Goal: Task Accomplishment & Management: Manage account settings

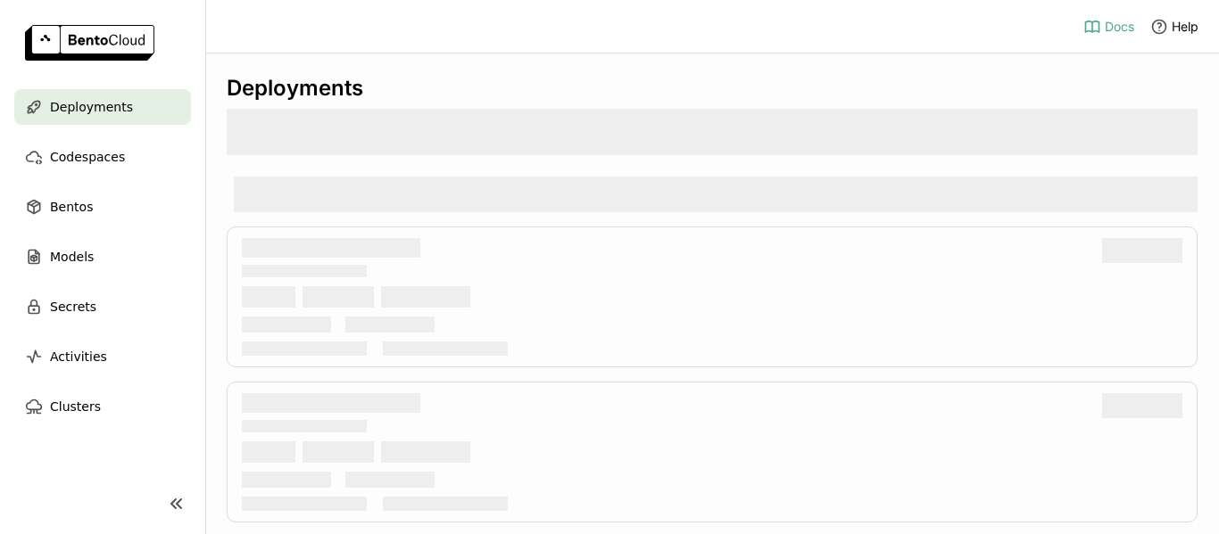
click at [1113, 21] on span "Docs" at bounding box center [1119, 27] width 29 height 16
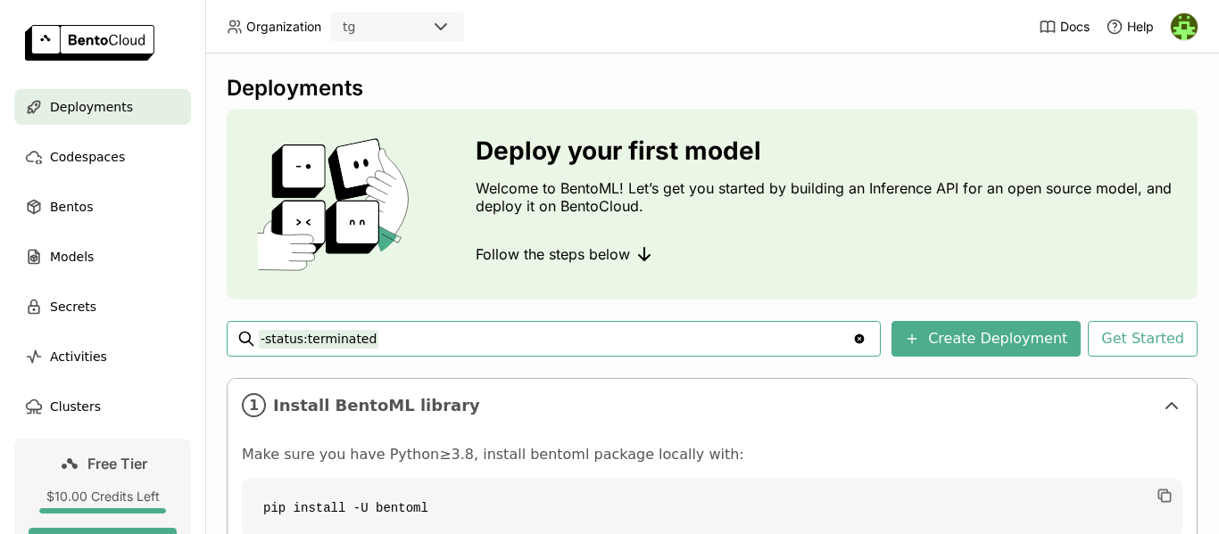
click at [1188, 27] on img at bounding box center [1184, 26] width 27 height 27
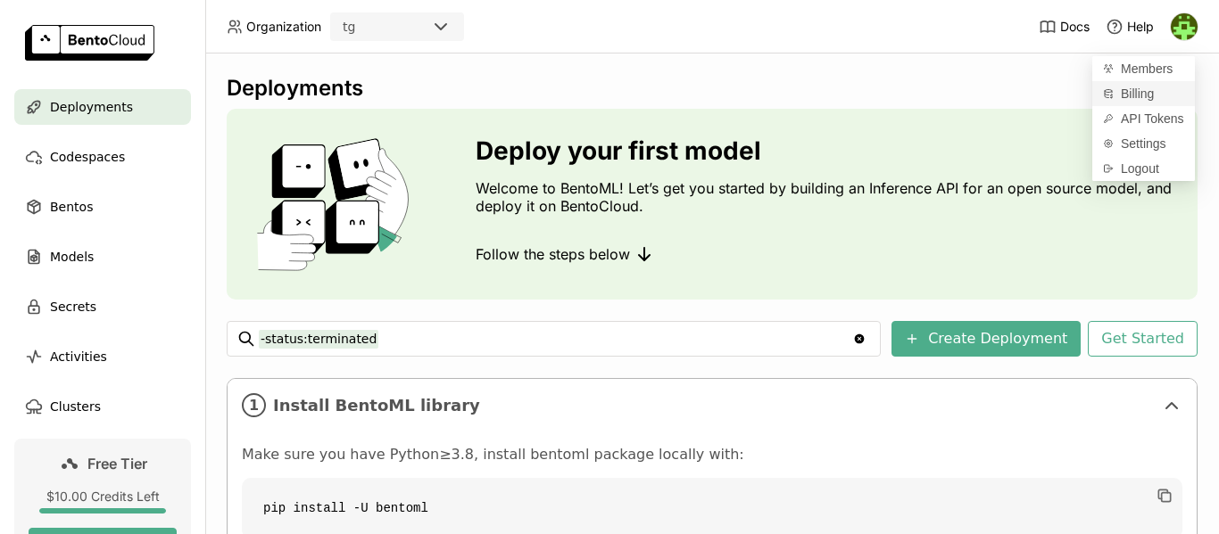
click at [1147, 95] on span "Billing" at bounding box center [1137, 94] width 33 height 16
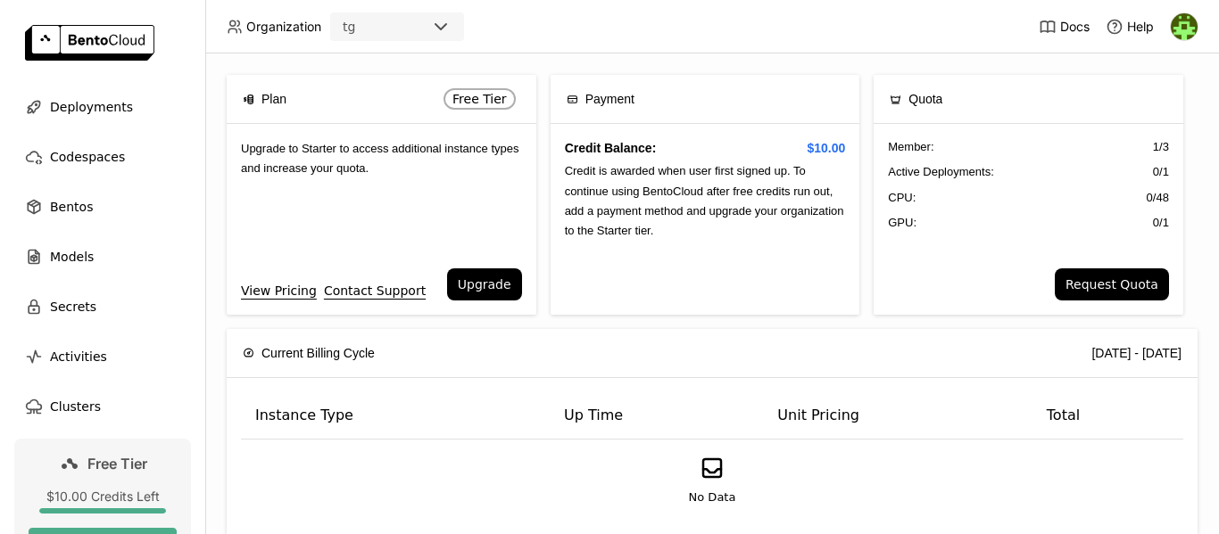
drag, startPoint x: 476, startPoint y: 283, endPoint x: 478, endPoint y: 393, distance: 109.8
click at [485, 404] on div "Plan Free Tier Upgrade to Starter to access additional instance types and incre…" at bounding box center [712, 294] width 1014 height 481
click at [478, 286] on button "Upgrade" at bounding box center [484, 285] width 75 height 32
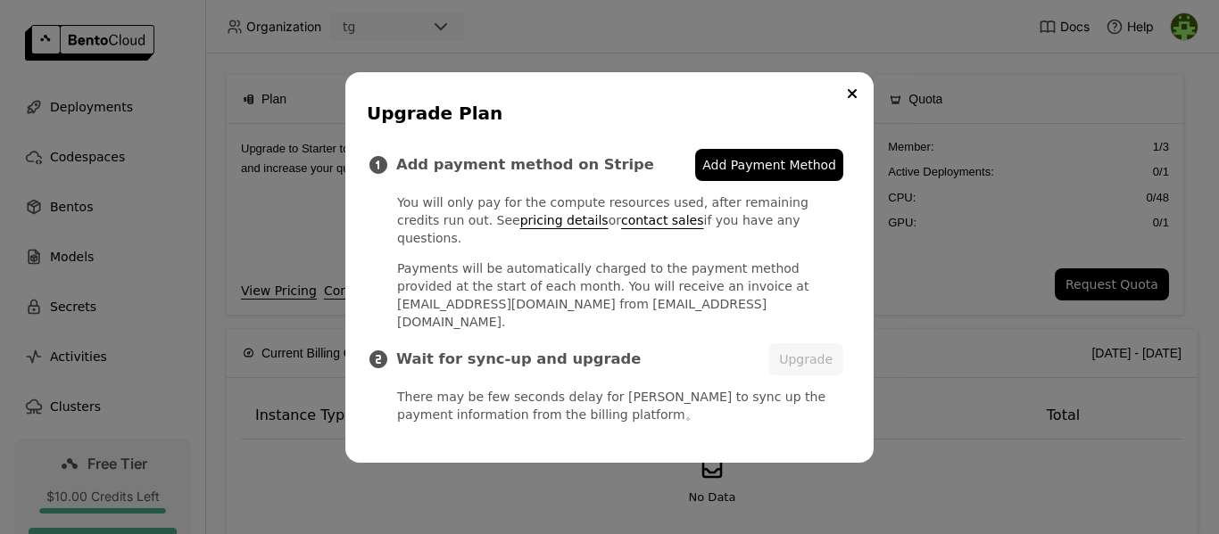
click at [783, 172] on span "Add Payment Method" at bounding box center [769, 165] width 134 height 18
click at [805, 349] on button "Upgrade" at bounding box center [805, 360] width 75 height 32
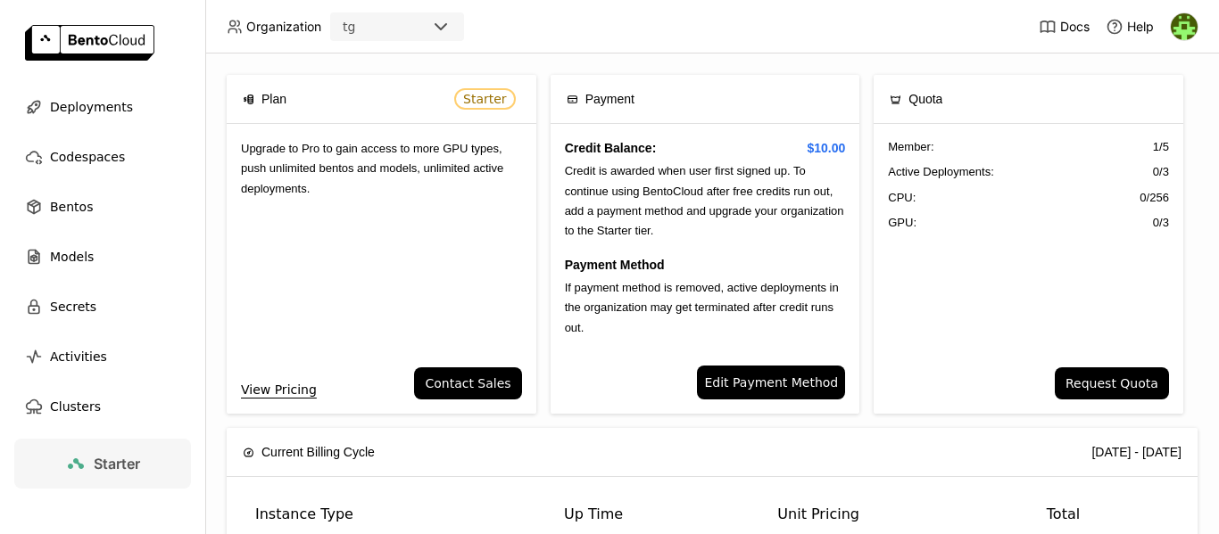
click at [1190, 30] on img at bounding box center [1184, 26] width 27 height 27
click at [1146, 88] on span "Billing" at bounding box center [1137, 94] width 33 height 16
click at [1197, 27] on img at bounding box center [1184, 26] width 27 height 27
click at [1190, 23] on img at bounding box center [1184, 26] width 27 height 27
click at [1145, 117] on span "API Tokens" at bounding box center [1152, 119] width 63 height 16
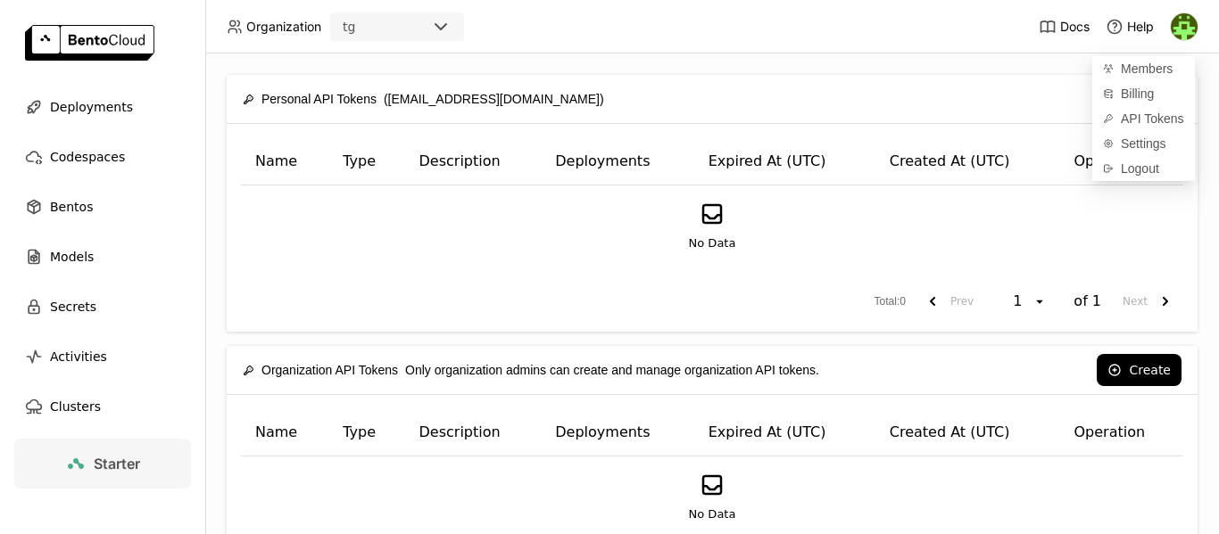
click at [1016, 86] on div "Create" at bounding box center [901, 99] width 559 height 32
click at [1135, 104] on button "Create" at bounding box center [1139, 99] width 85 height 32
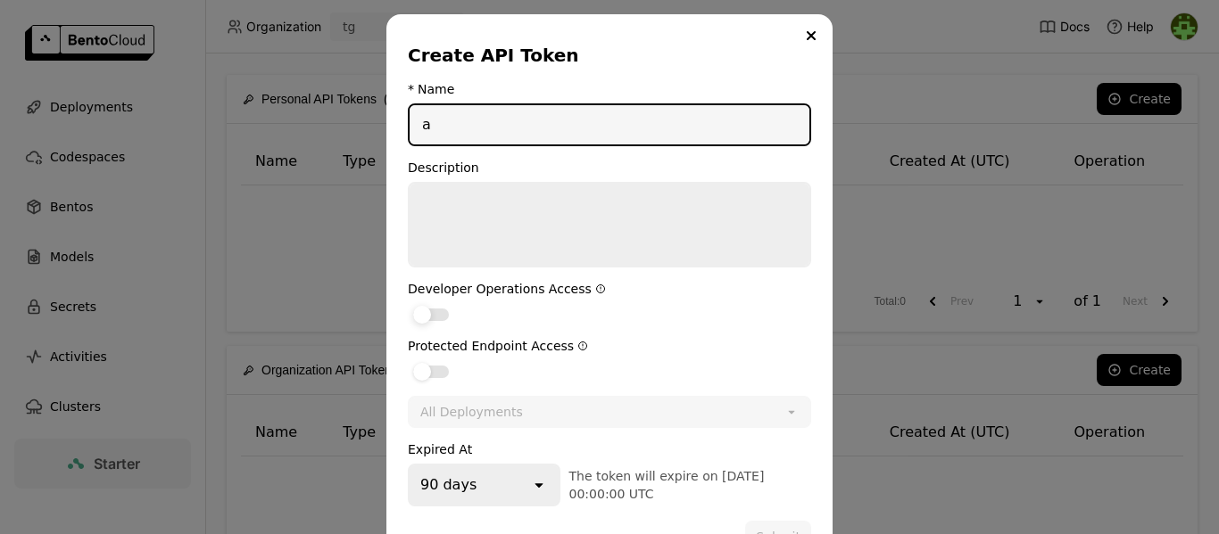
type input "a"
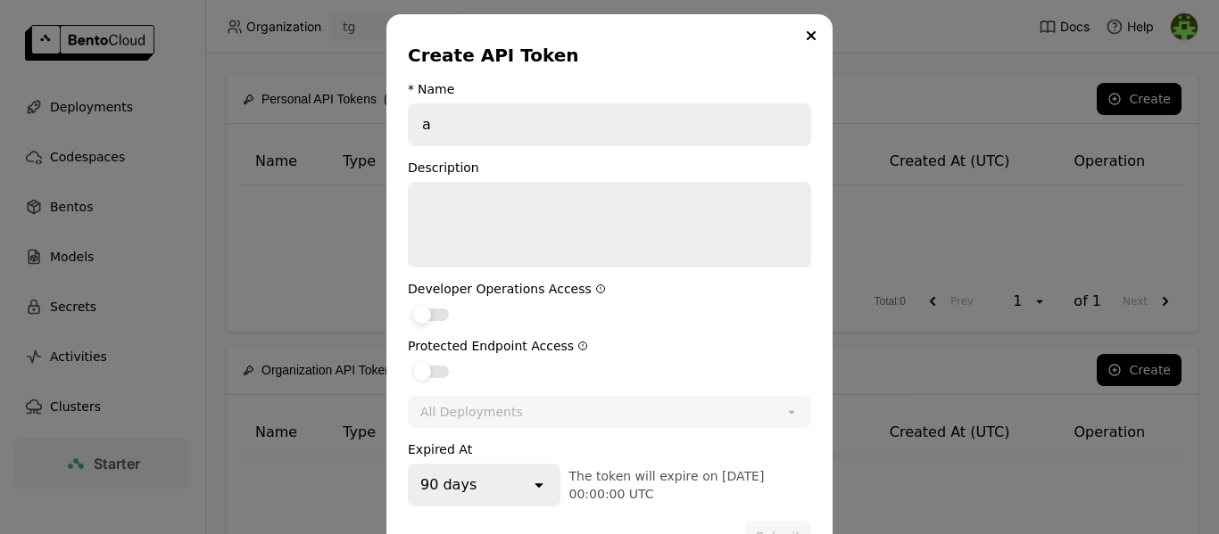
click at [426, 318] on div "dialog" at bounding box center [431, 315] width 36 height 12
click at [408, 303] on input "dialog" at bounding box center [408, 303] width 0 height 0
click at [421, 380] on label "dialog" at bounding box center [609, 370] width 403 height 21
click at [408, 360] on input "dialog" at bounding box center [408, 360] width 0 height 0
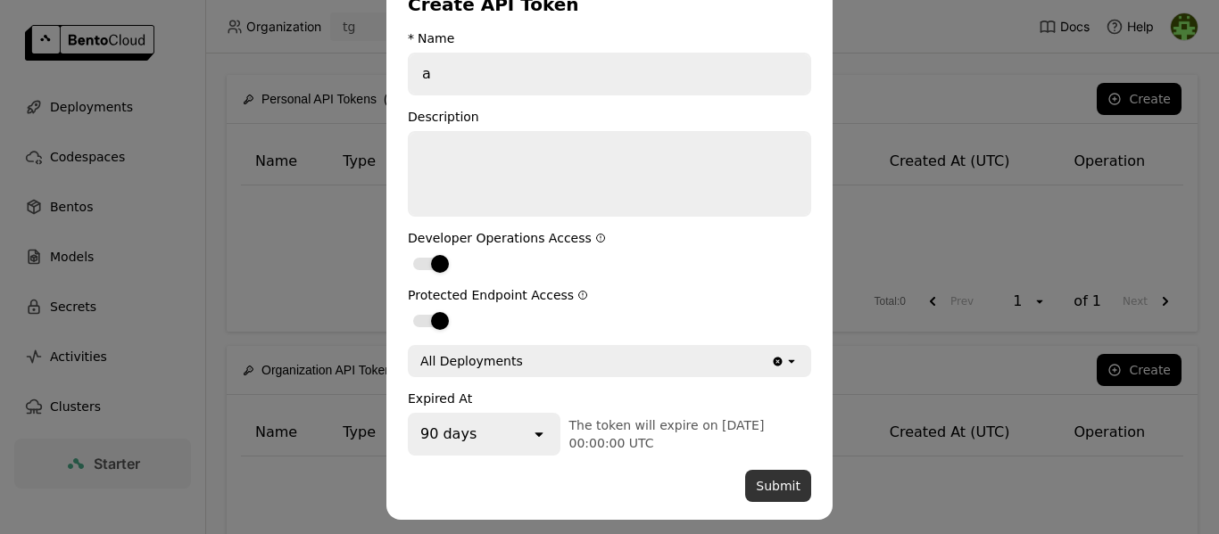
click at [766, 483] on button "Submit" at bounding box center [778, 486] width 66 height 32
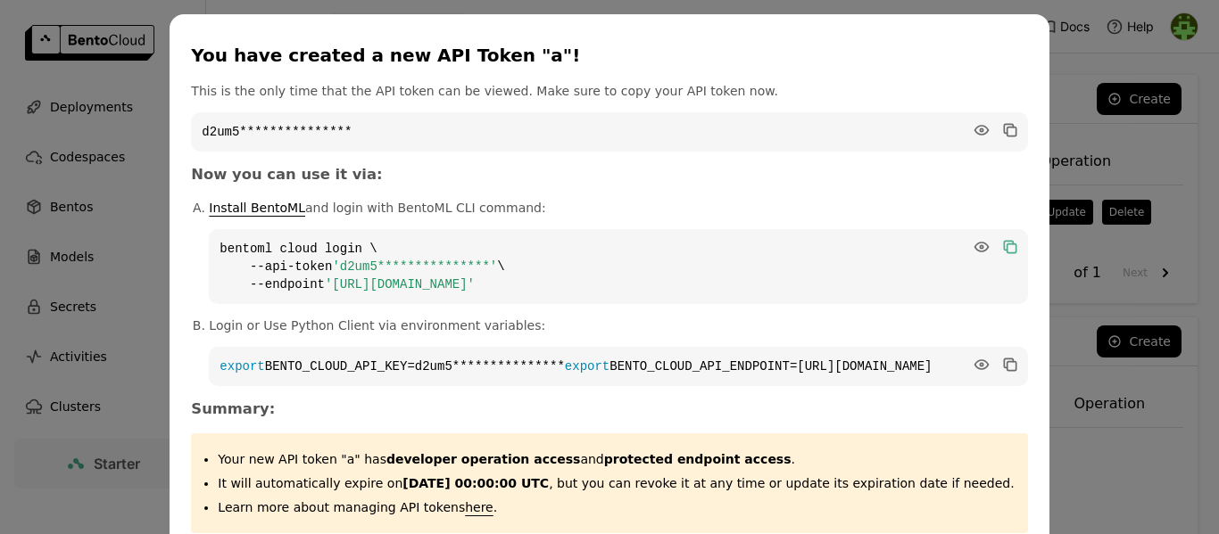
click at [1006, 251] on icon "dialog" at bounding box center [1010, 248] width 9 height 9
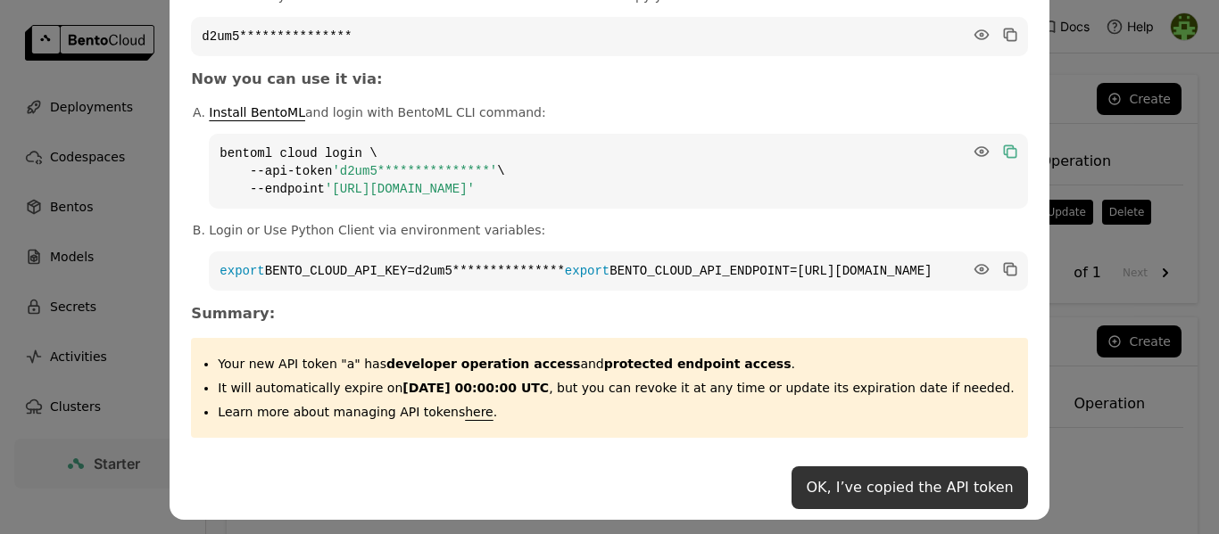
click at [941, 482] on button "OK, I’ve copied the API token" at bounding box center [909, 488] width 236 height 43
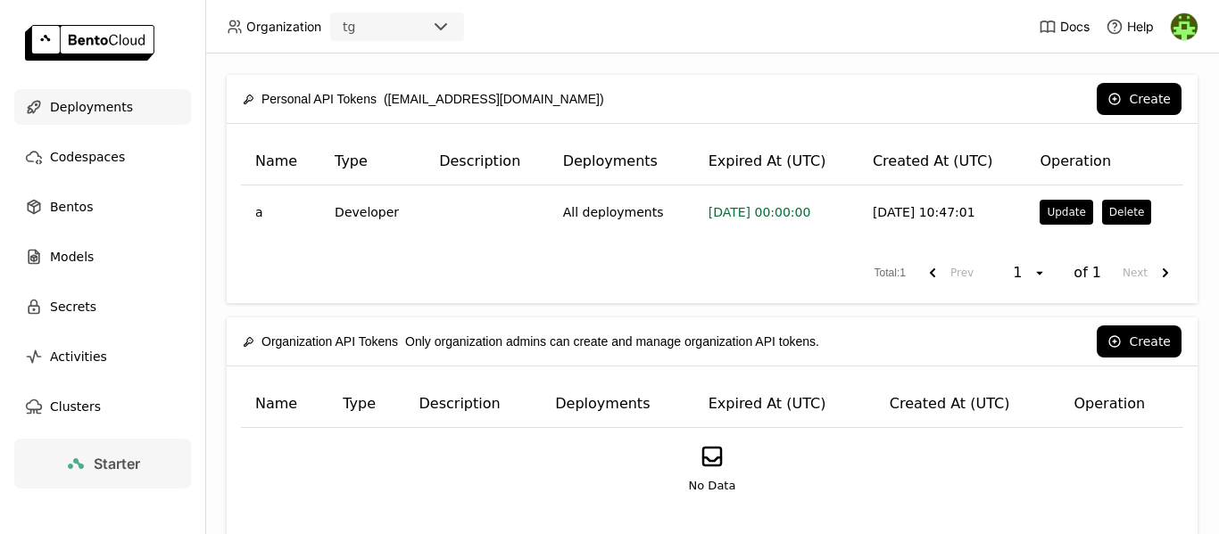
click at [96, 120] on div "Deployments" at bounding box center [102, 107] width 177 height 36
